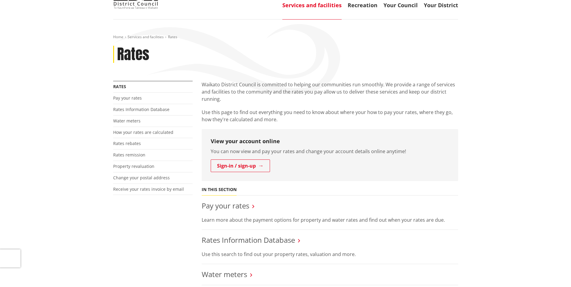
scroll to position [30, 0]
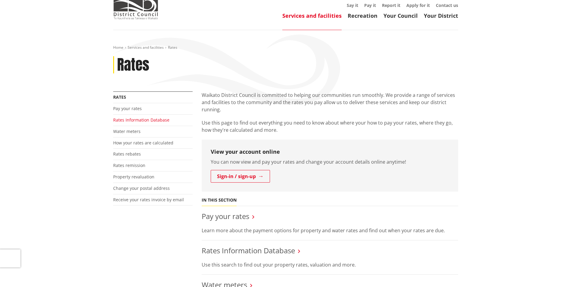
click at [128, 121] on link "Rates Information Database" at bounding box center [141, 120] width 56 height 6
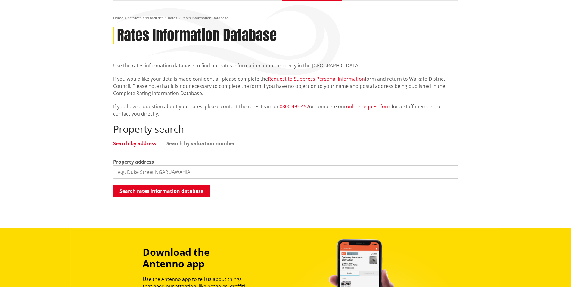
scroll to position [60, 0]
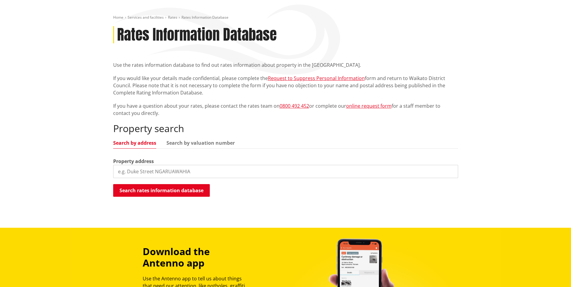
click at [142, 170] on input "search" at bounding box center [285, 171] width 345 height 13
type input "73 Baberton Street, Tokoroa"
drag, startPoint x: 153, startPoint y: 190, endPoint x: 157, endPoint y: 191, distance: 4.3
click at [153, 190] on button "Search rates information database" at bounding box center [161, 190] width 97 height 13
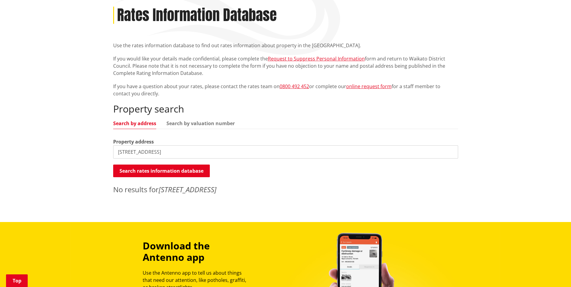
scroll to position [90, 0]
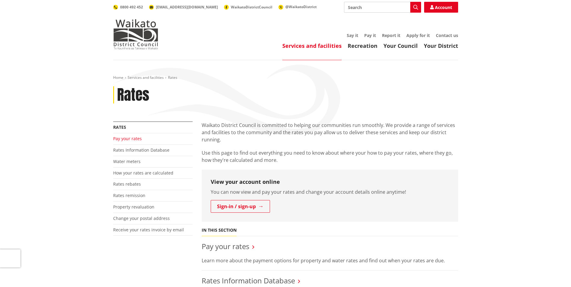
click at [127, 137] on link "Pay your rates" at bounding box center [127, 139] width 29 height 6
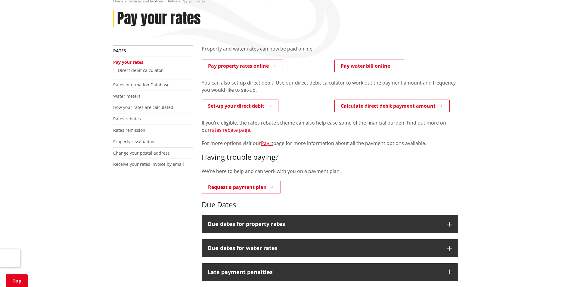
scroll to position [90, 0]
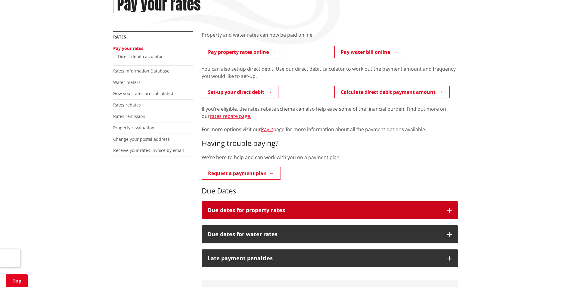
click at [453, 212] on button "Due dates for property rates" at bounding box center [330, 210] width 256 height 18
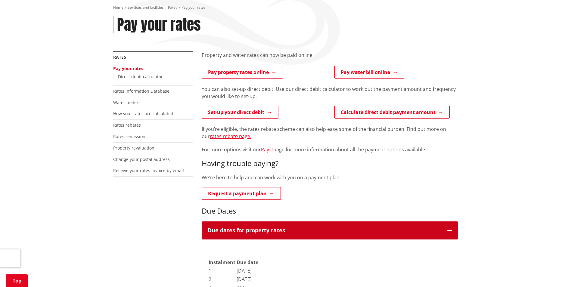
scroll to position [60, 0]
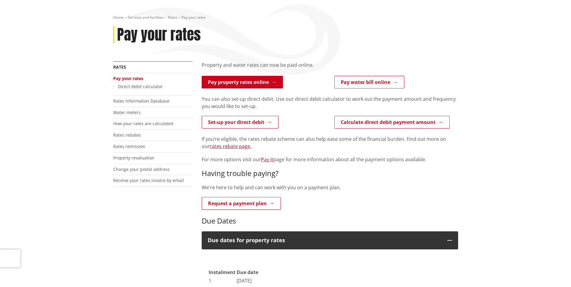
click at [261, 83] on link "Pay property rates online" at bounding box center [242, 82] width 81 height 13
